Goal: Transaction & Acquisition: Download file/media

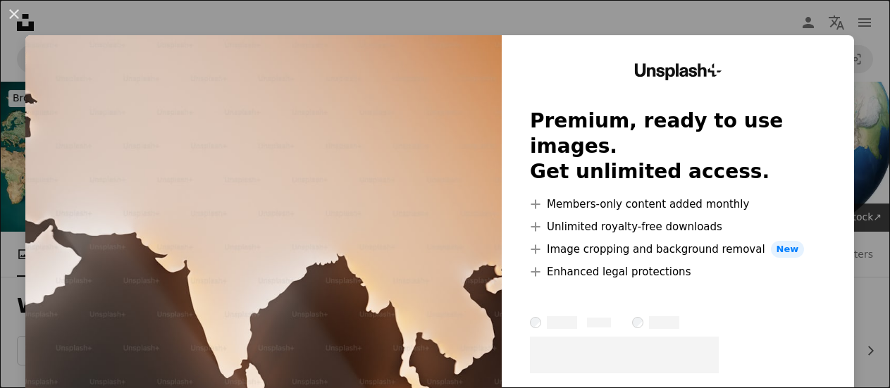
scroll to position [3712, 0]
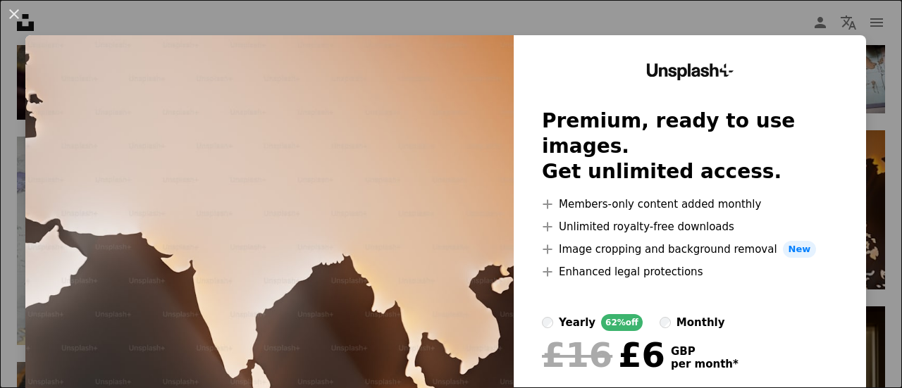
click at [712, 18] on div "An X shape Unsplash+ Premium, ready to use images. Get unlimited access. A plus…" at bounding box center [451, 194] width 902 height 388
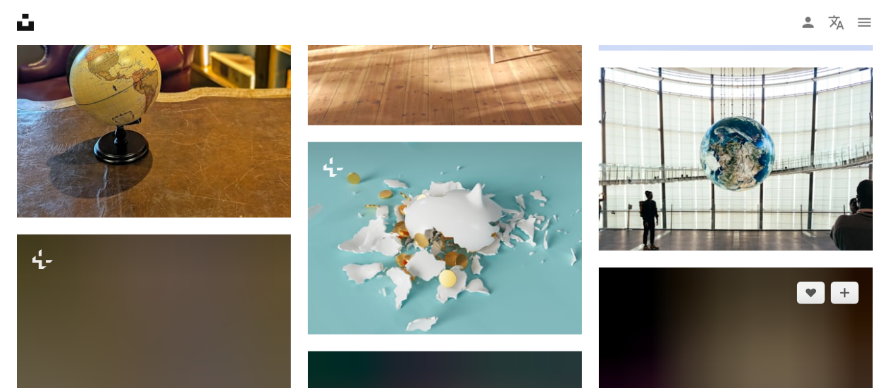
scroll to position [54291, 0]
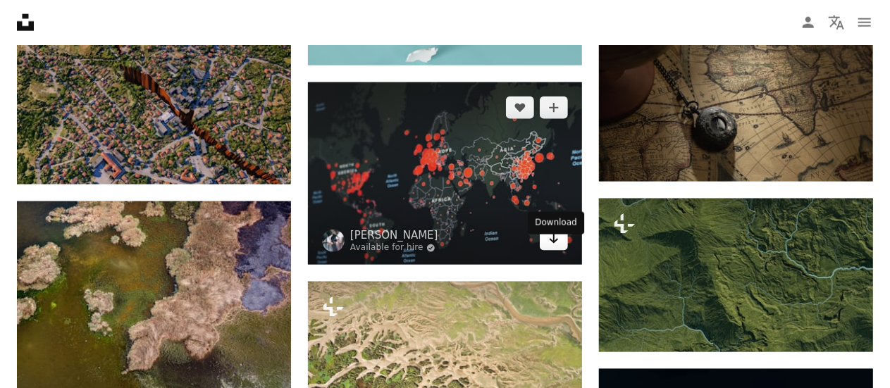
click at [557, 247] on icon "Arrow pointing down" at bounding box center [553, 238] width 11 height 17
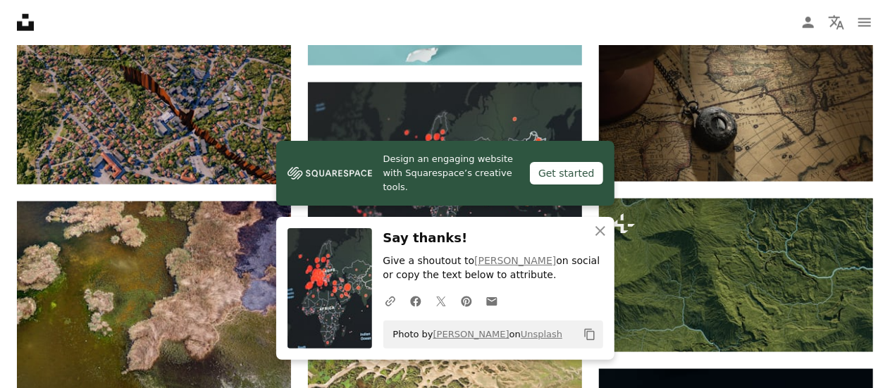
click at [605, 226] on icon "An X shape" at bounding box center [600, 231] width 17 height 17
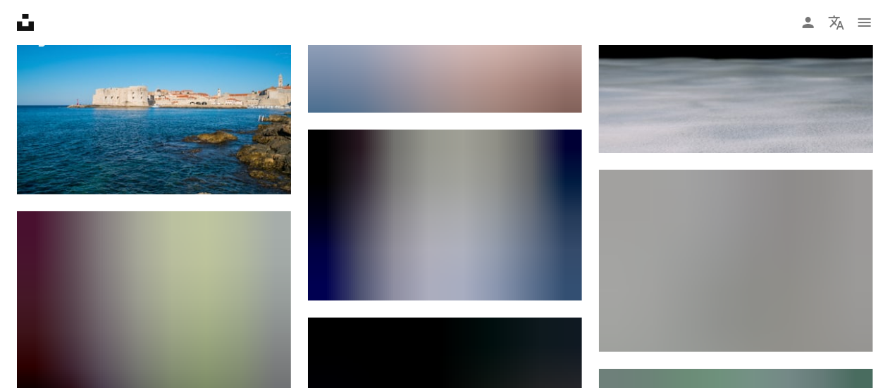
scroll to position [13494, 0]
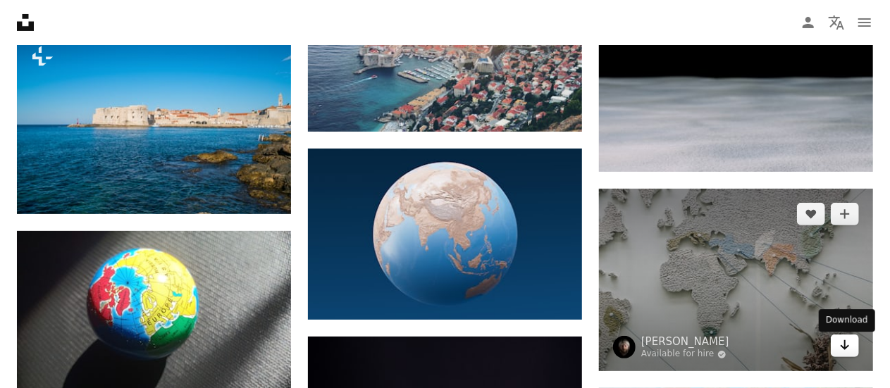
click at [837, 352] on link "Arrow pointing down" at bounding box center [845, 346] width 28 height 23
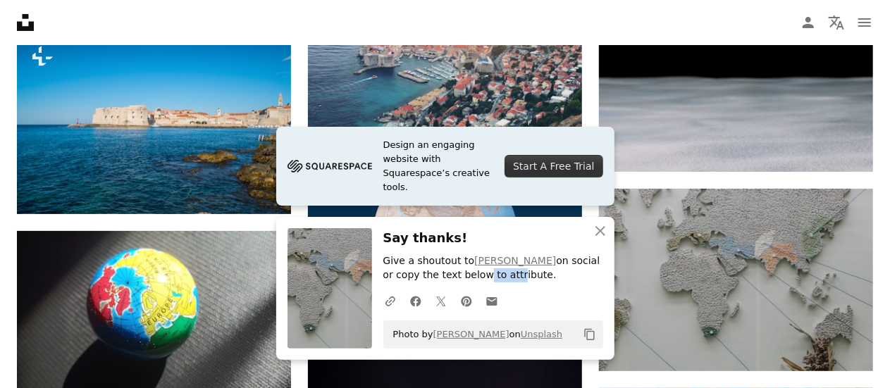
drag, startPoint x: 438, startPoint y: 278, endPoint x: 471, endPoint y: 276, distance: 33.2
click at [471, 276] on p "Give a shoutout to [PERSON_NAME] on social or copy the text below to attribute." at bounding box center [493, 268] width 220 height 28
click at [550, 284] on div "Say thanks! Give a shoutout to [PERSON_NAME] on social or copy the text below t…" at bounding box center [493, 288] width 220 height 121
click at [549, 337] on div "Photo by [PERSON_NAME] on Unsplash Copy content" at bounding box center [493, 335] width 220 height 28
click at [554, 297] on div "A URL sharing icon (chains) Facebook icon X (formerly Twitter) icon Pinterest i…" at bounding box center [491, 301] width 226 height 28
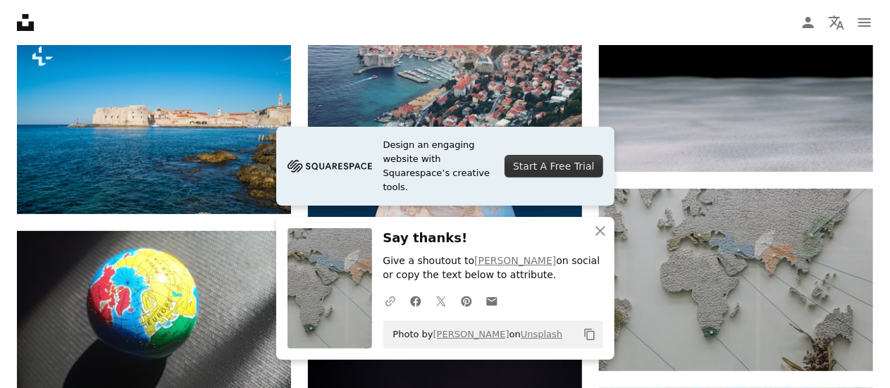
click at [393, 304] on icon "A URL sharing icon (chains)" at bounding box center [390, 301] width 13 height 13
click at [605, 230] on icon "An X shape" at bounding box center [600, 231] width 17 height 17
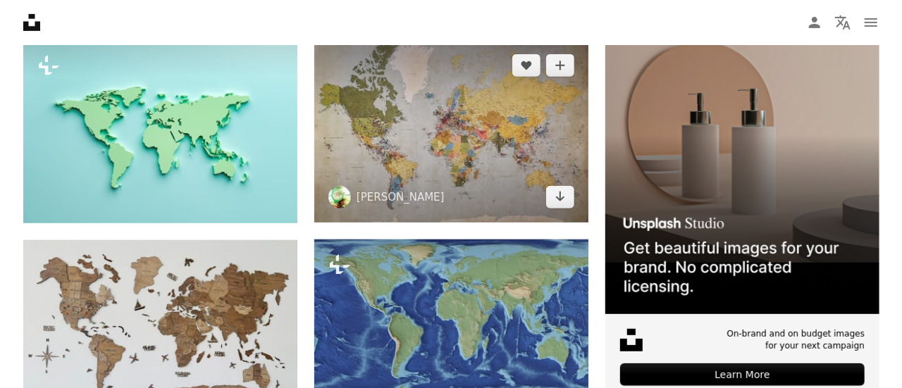
scroll to position [352, 0]
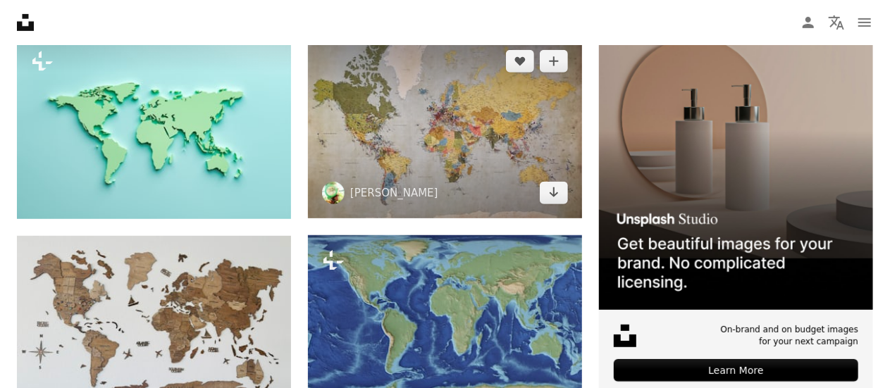
drag, startPoint x: 439, startPoint y: 144, endPoint x: 562, endPoint y: 180, distance: 128.3
click at [439, 144] on img at bounding box center [445, 127] width 274 height 183
click at [491, 159] on img at bounding box center [445, 127] width 274 height 183
click at [558, 197] on icon "Arrow pointing down" at bounding box center [553, 192] width 11 height 17
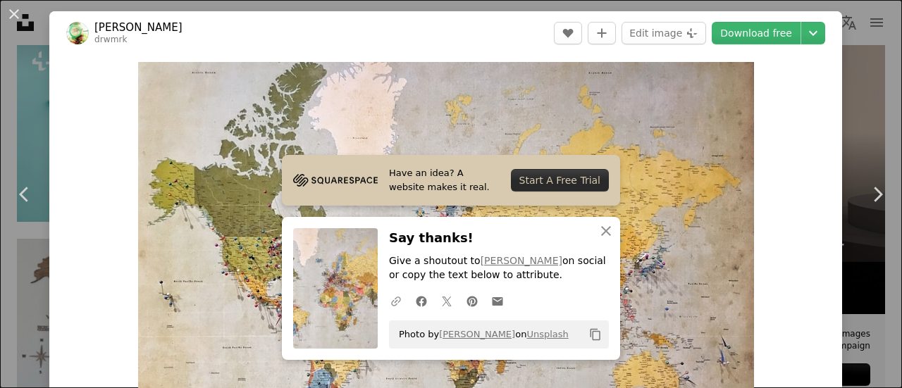
click at [395, 301] on icon "A URL sharing icon (chains)" at bounding box center [396, 301] width 13 height 13
click at [603, 232] on icon "An X shape" at bounding box center [606, 231] width 17 height 17
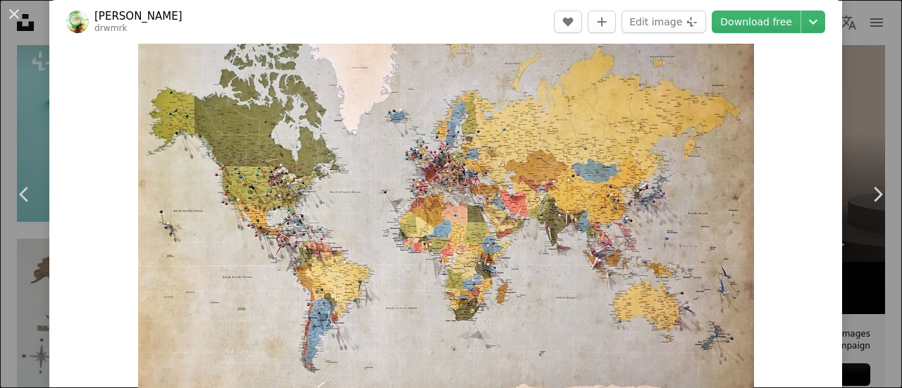
scroll to position [282, 0]
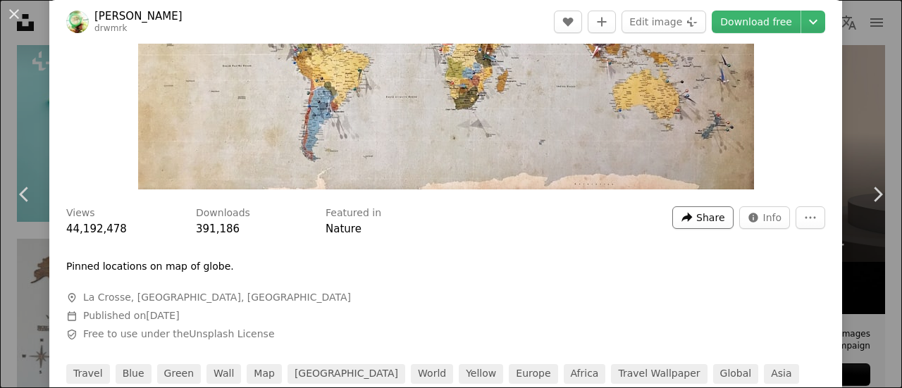
click at [715, 217] on span "Share" at bounding box center [710, 217] width 28 height 21
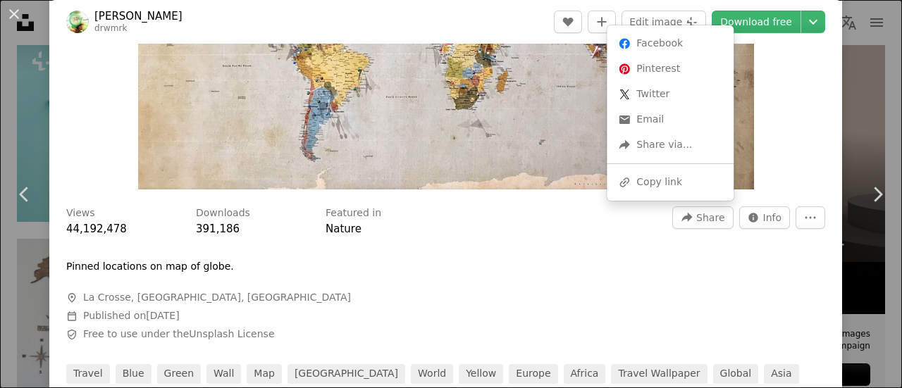
click at [803, 216] on dialog "An X shape Chevron left Chevron right [PERSON_NAME] drwmrk A heart A plus sign …" at bounding box center [451, 194] width 902 height 388
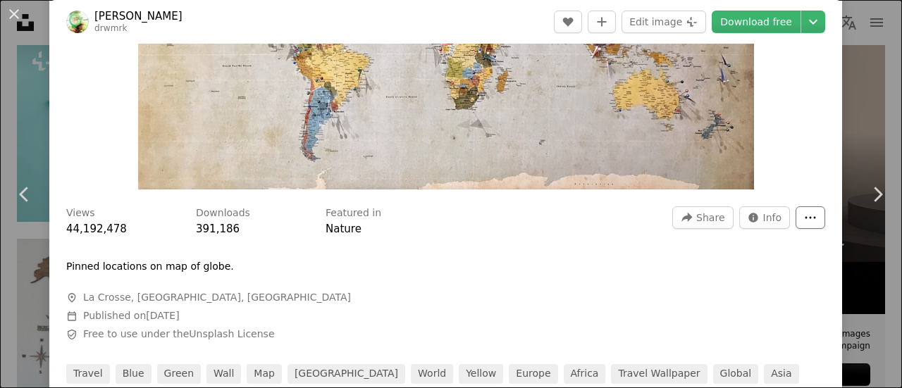
click at [804, 216] on icon "More Actions" at bounding box center [810, 217] width 13 height 13
click at [658, 271] on dialog "An X shape Chevron left Chevron right [PERSON_NAME] drwmrk A heart A plus sign …" at bounding box center [451, 194] width 902 height 388
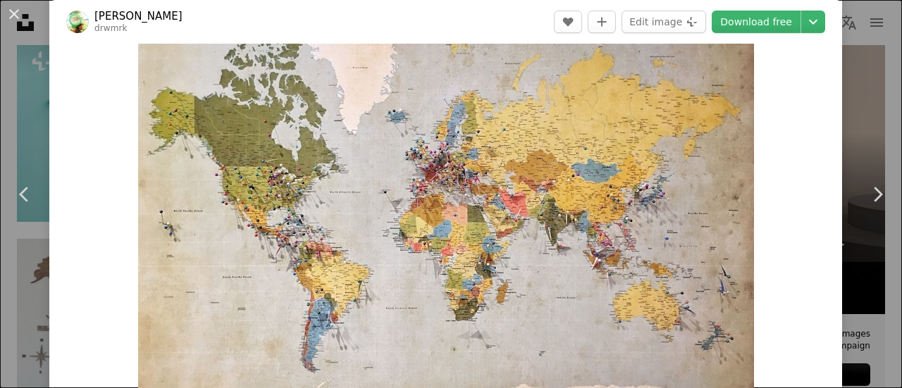
scroll to position [211, 0]
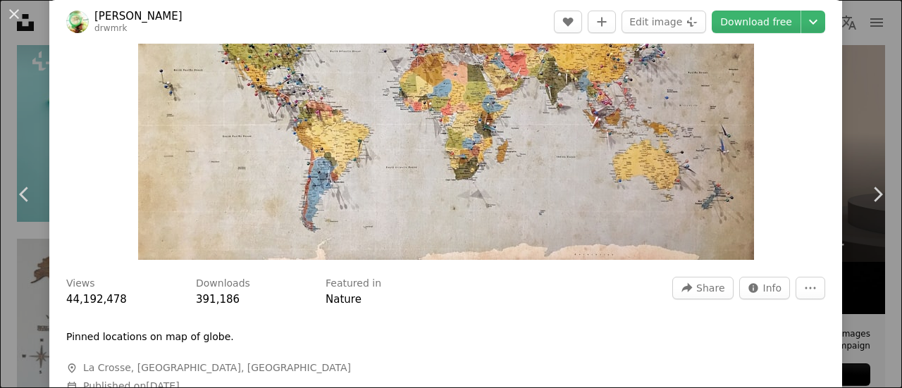
click at [567, 170] on img "Zoom in on this image" at bounding box center [446, 55] width 616 height 409
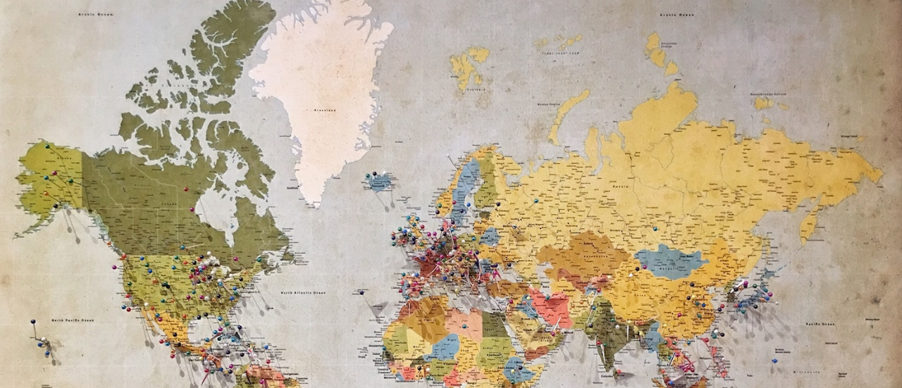
scroll to position [101, 0]
